Goal: Task Accomplishment & Management: Manage account settings

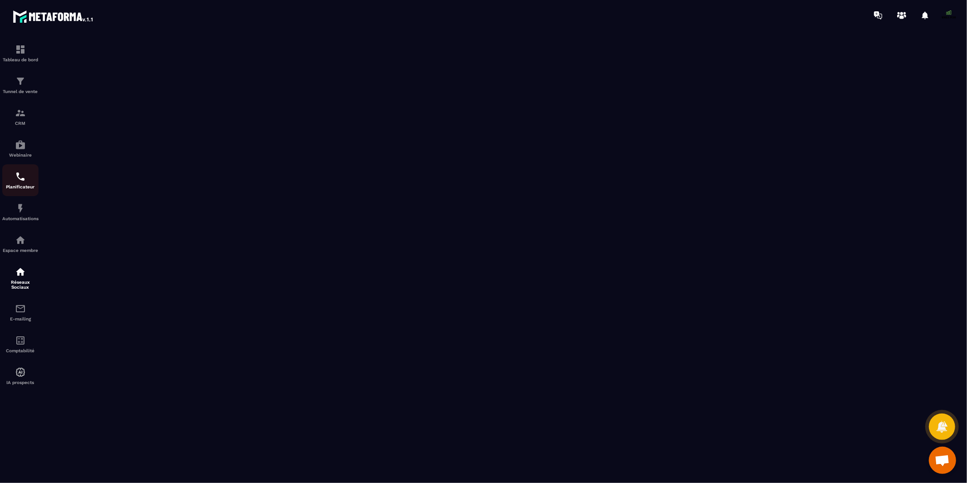
scroll to position [7028, 0]
click at [18, 213] on img at bounding box center [20, 208] width 11 height 11
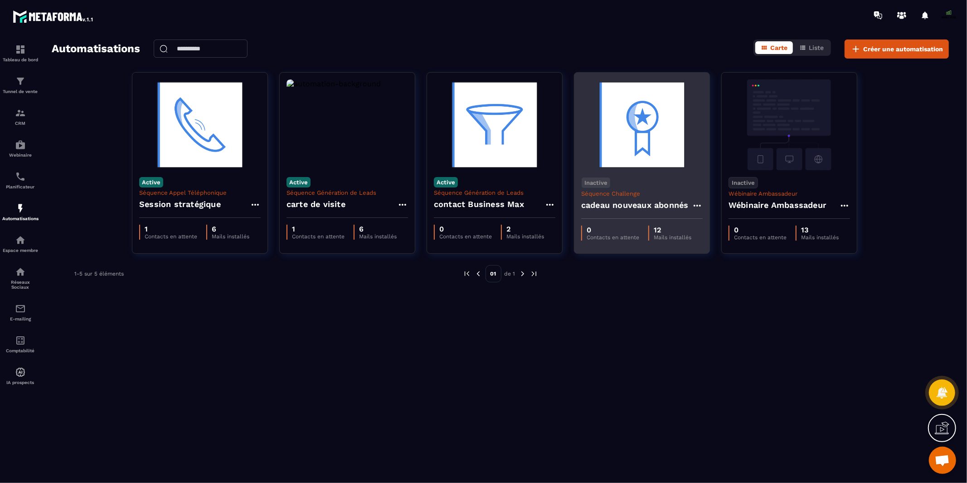
click at [645, 207] on h4 "cadeau nouveaux abonnés" at bounding box center [634, 205] width 107 height 13
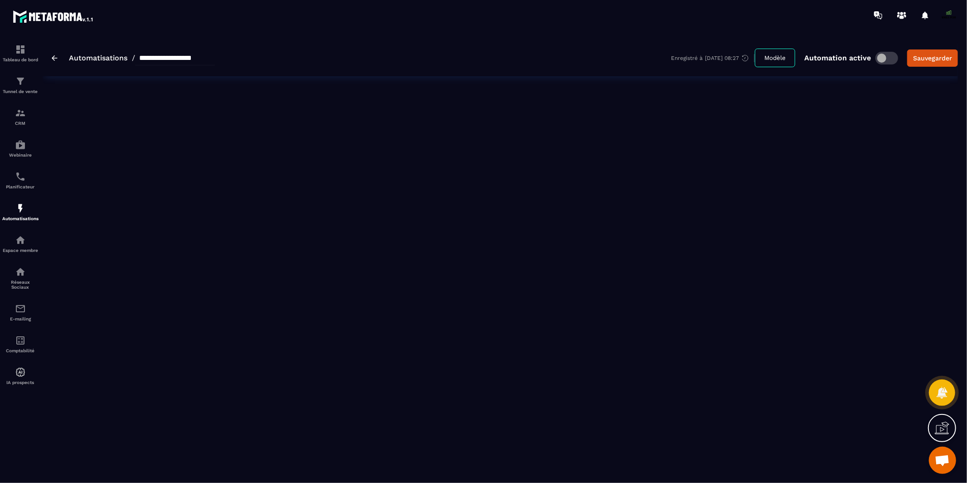
type input "**********"
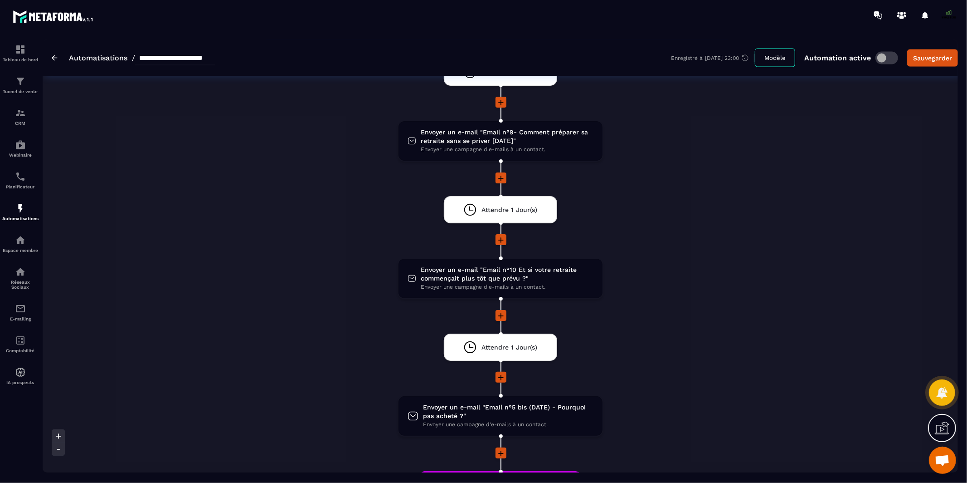
scroll to position [1284, 0]
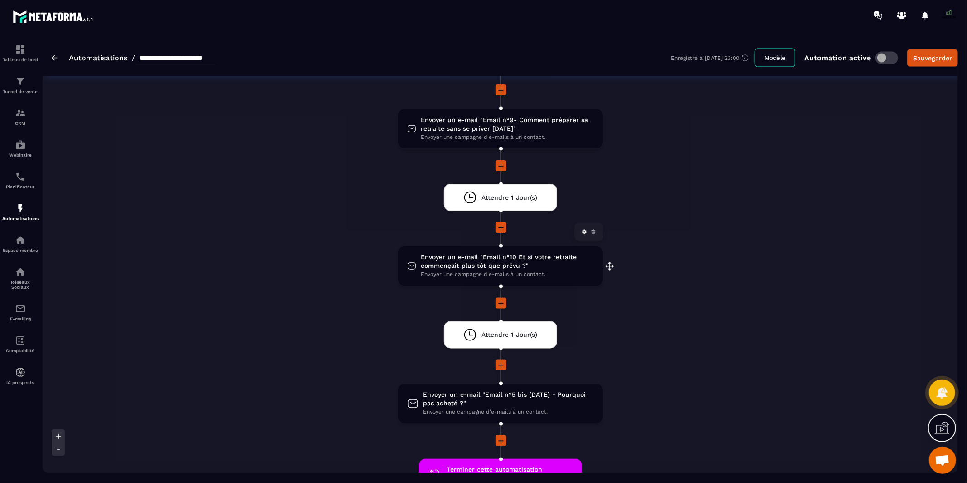
click at [531, 253] on span "Envoyer un e-mail "Email n°10 Et si votre retraite commençait plus tôt que prév…" at bounding box center [507, 261] width 172 height 17
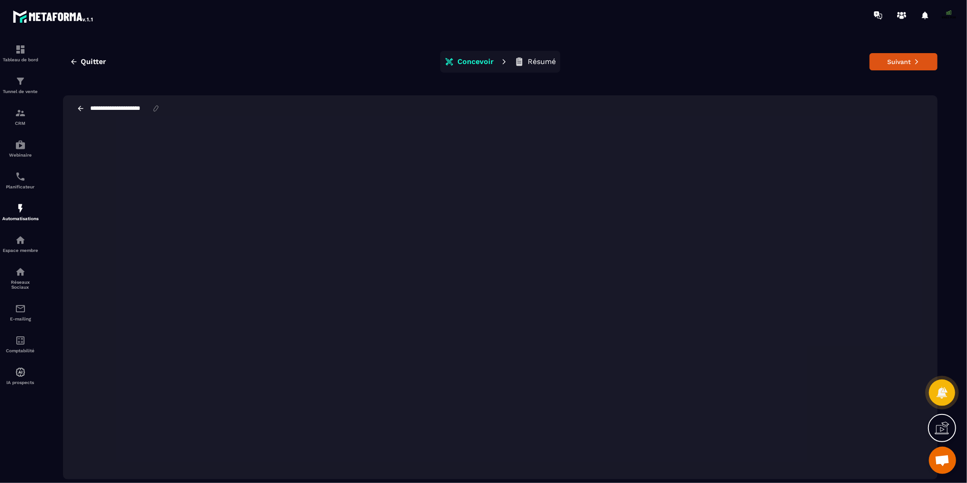
scroll to position [7028, 0]
click at [75, 61] on icon "button" at bounding box center [73, 61] width 5 height 5
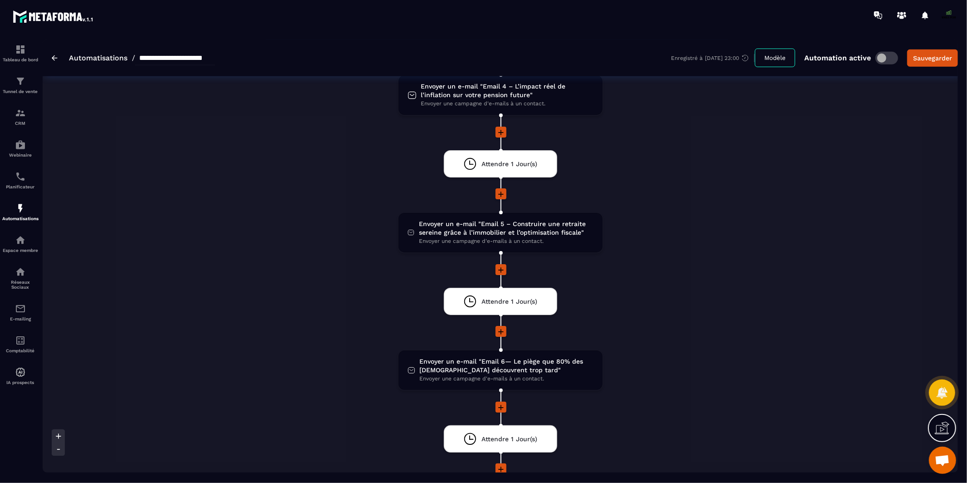
scroll to position [652, 0]
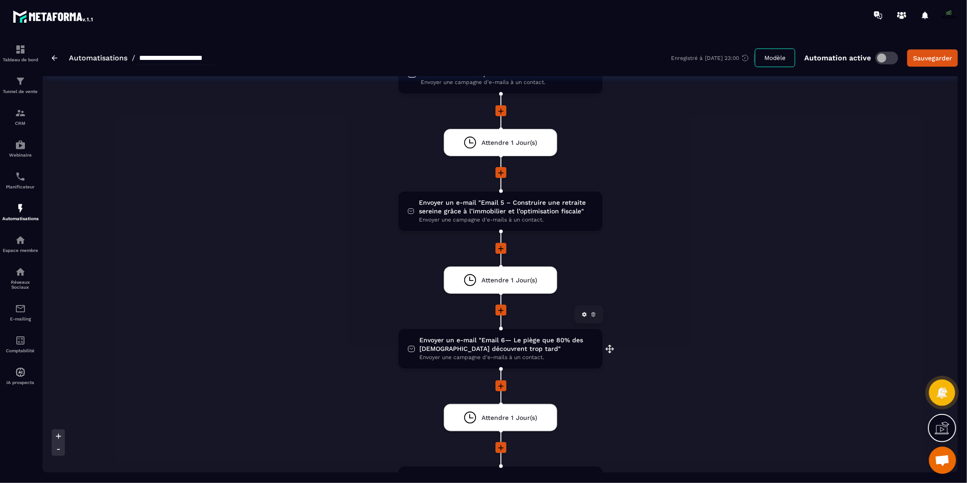
click at [453, 336] on span "Envoyer un e-mail "Email 6— Le piège que 80% des [DEMOGRAPHIC_DATA] découvrent …" at bounding box center [507, 344] width 174 height 17
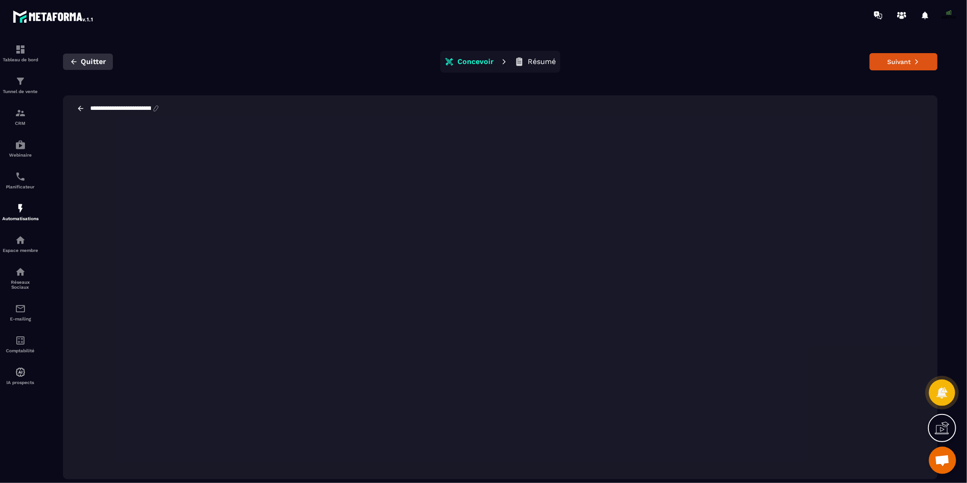
click at [76, 60] on icon "button" at bounding box center [74, 62] width 8 height 8
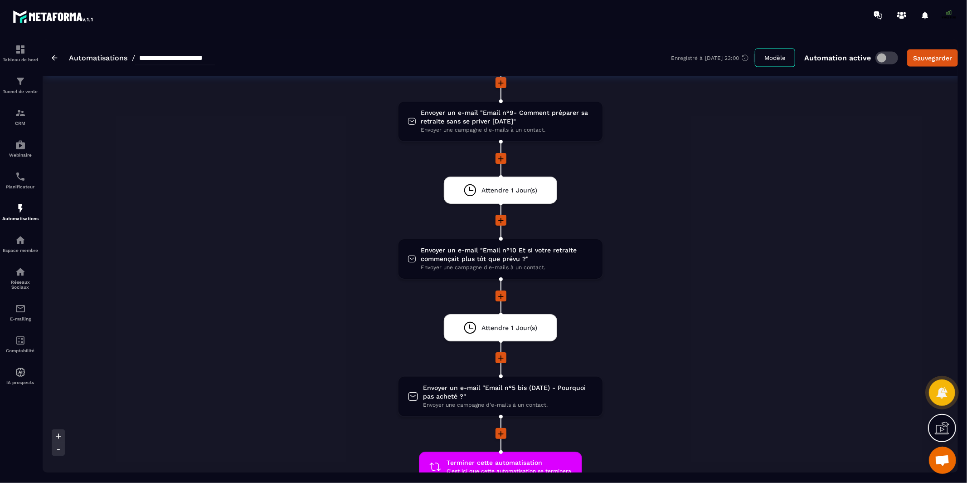
scroll to position [1289, 0]
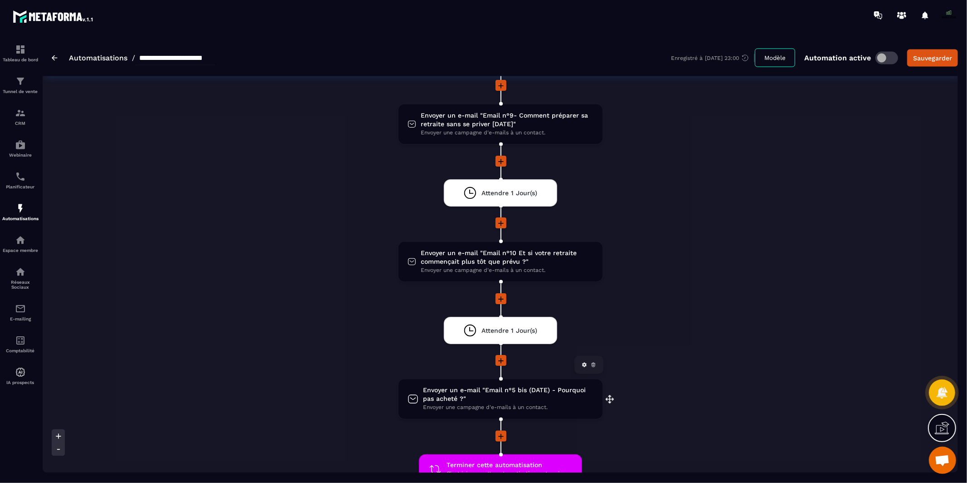
click at [453, 386] on span "Envoyer un e-mail "Email n°5 bis (DATE) - Pourquoi pas acheté ?"" at bounding box center [508, 394] width 170 height 17
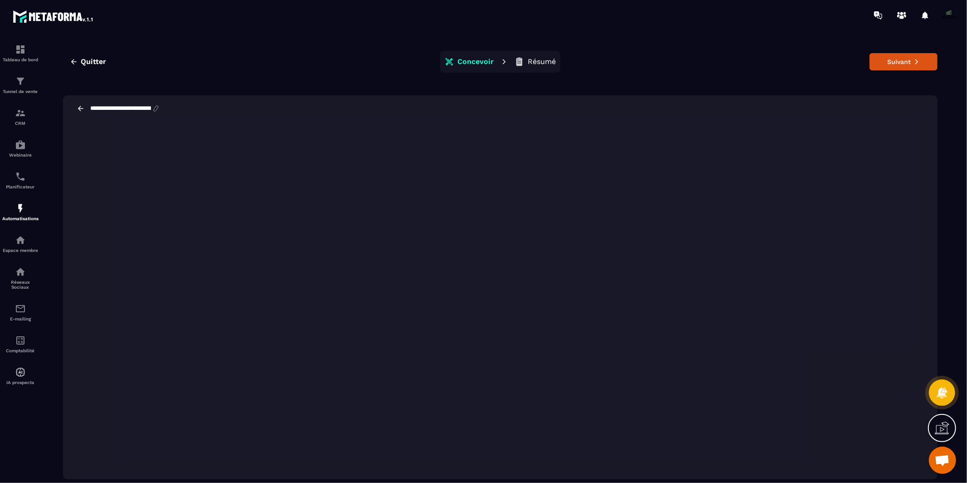
scroll to position [7028, 0]
click at [21, 276] on img at bounding box center [20, 271] width 11 height 11
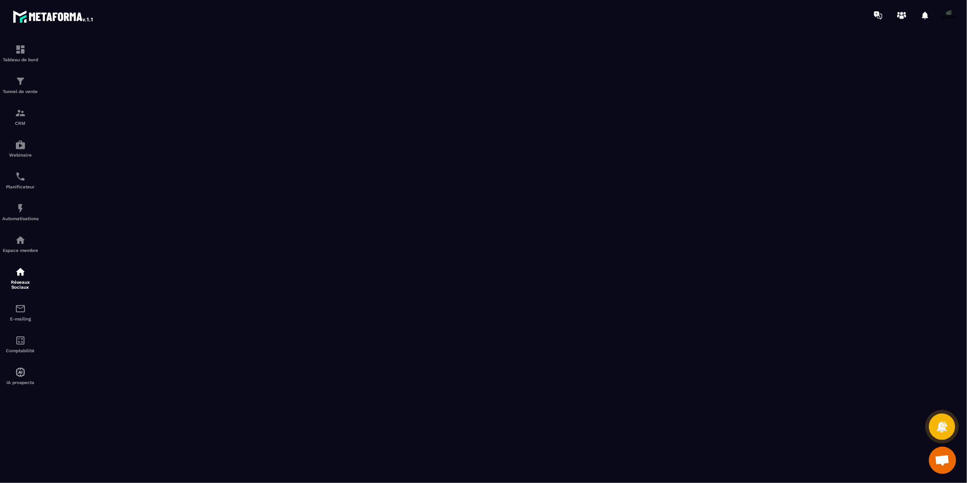
scroll to position [7028, 0]
click at [17, 121] on p "CRM" at bounding box center [20, 123] width 36 height 5
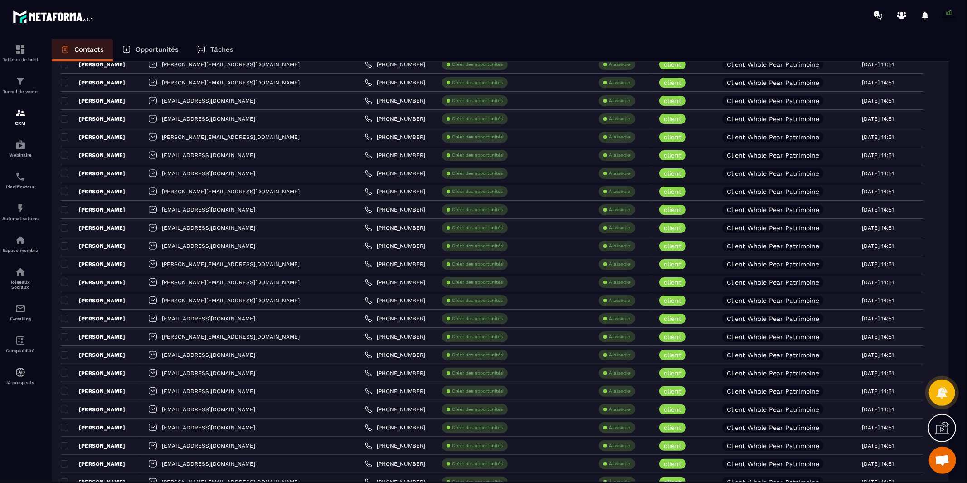
scroll to position [657, 0]
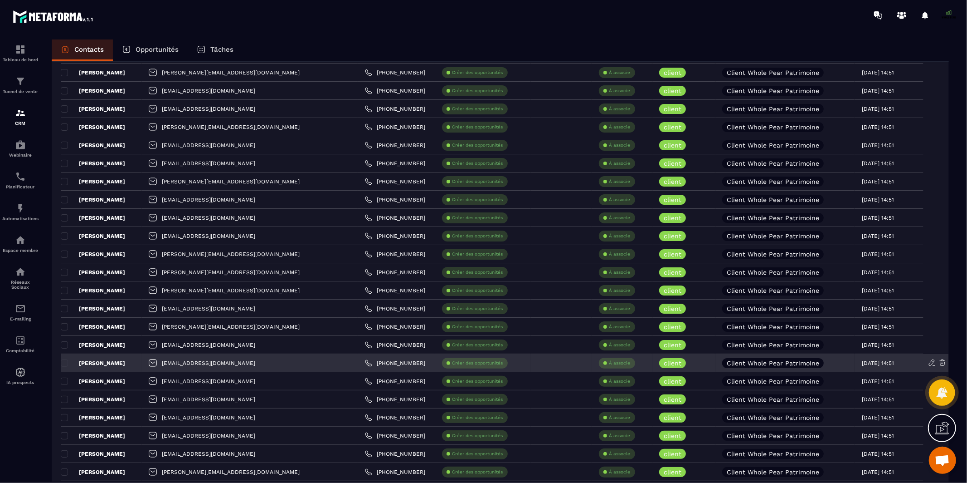
click at [126, 362] on div "[PERSON_NAME]" at bounding box center [101, 363] width 81 height 18
